Goal: Go to known website: Access a specific website the user already knows

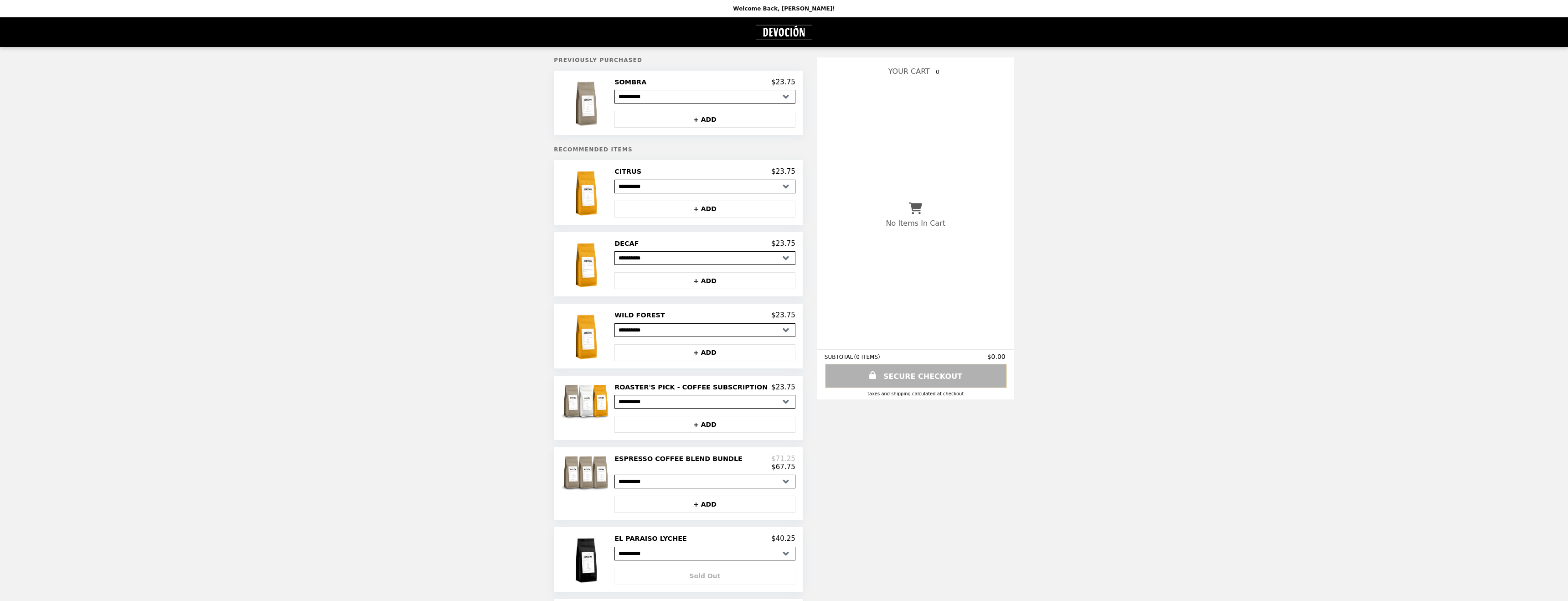
click at [784, 32] on img "Main" at bounding box center [784, 32] width 60 height 19
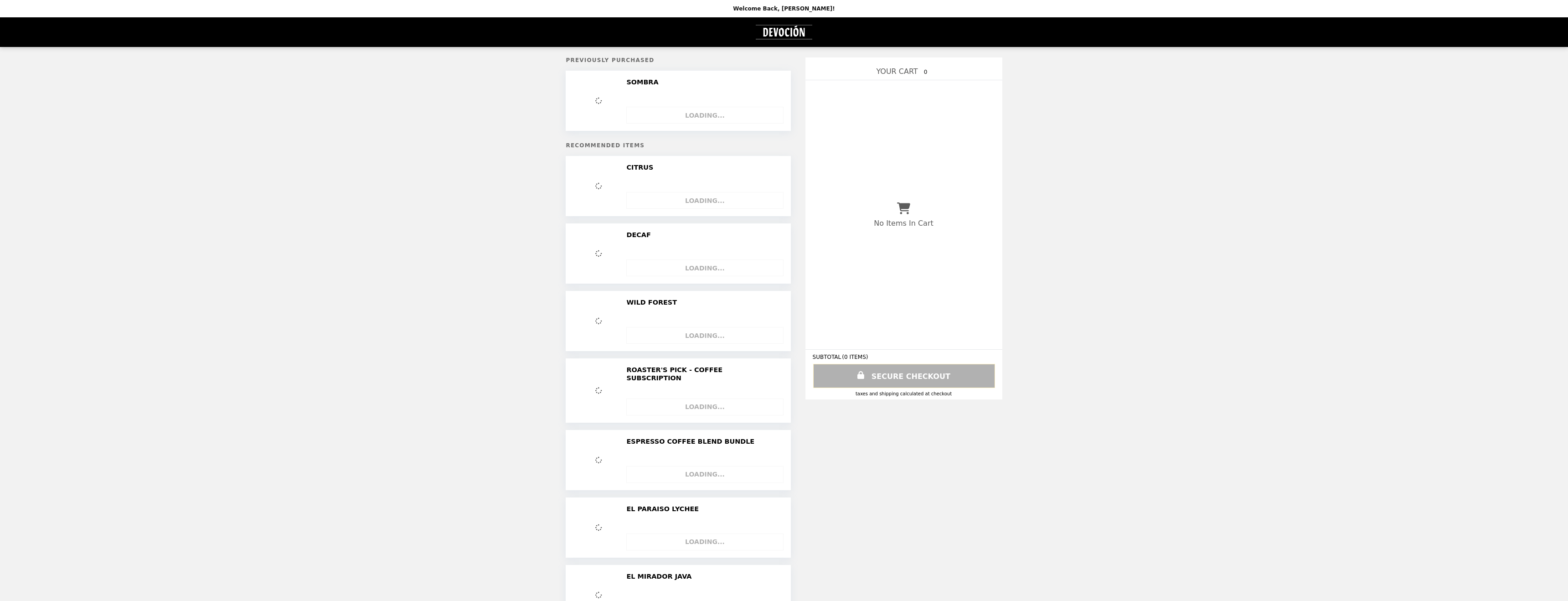
click at [783, 33] on img "Main" at bounding box center [784, 32] width 60 height 19
